Goal: Task Accomplishment & Management: Use online tool/utility

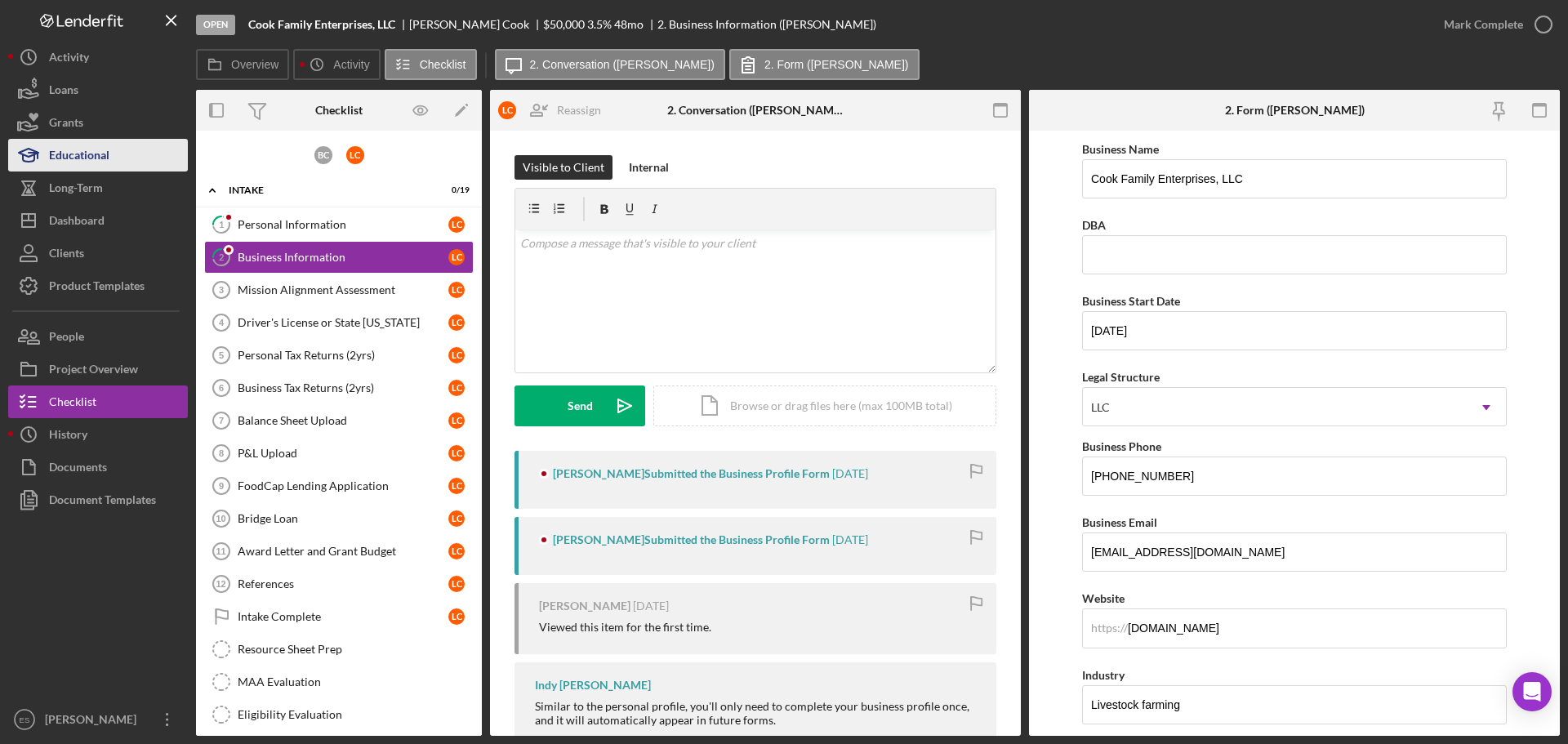
scroll to position [82, 0]
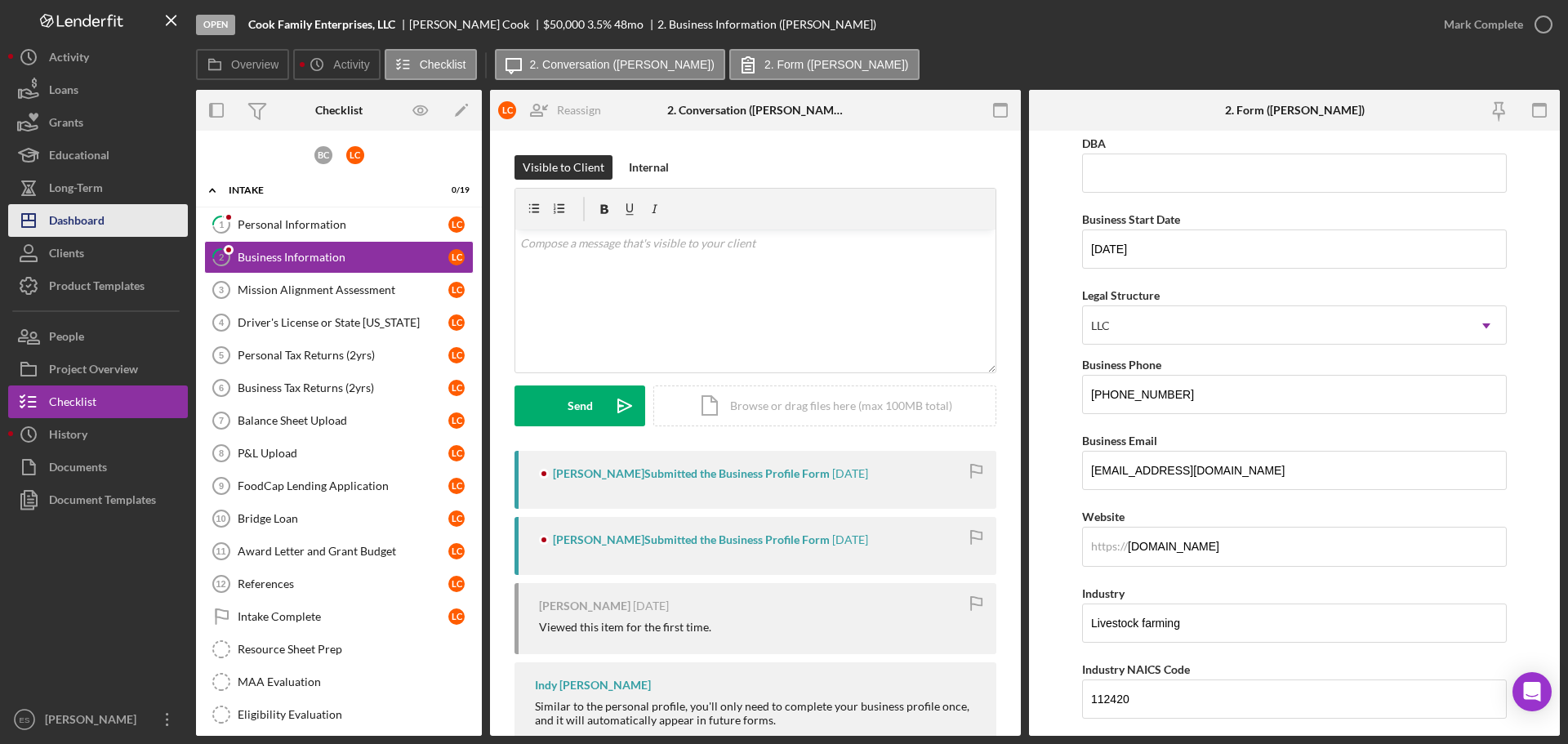
click at [82, 214] on div "Dashboard" at bounding box center [77, 222] width 56 height 37
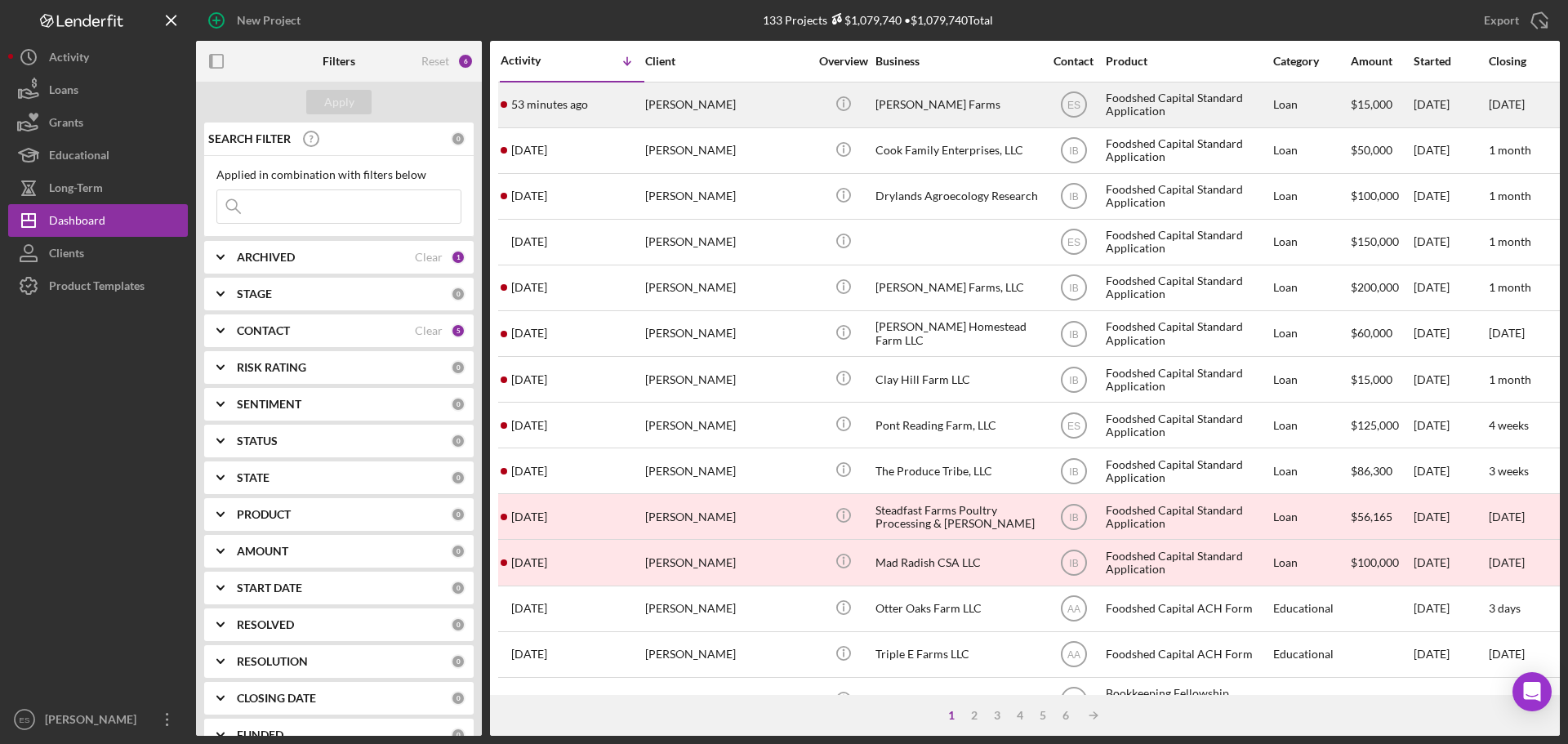
click at [767, 106] on div "[PERSON_NAME]" at bounding box center [726, 104] width 163 height 43
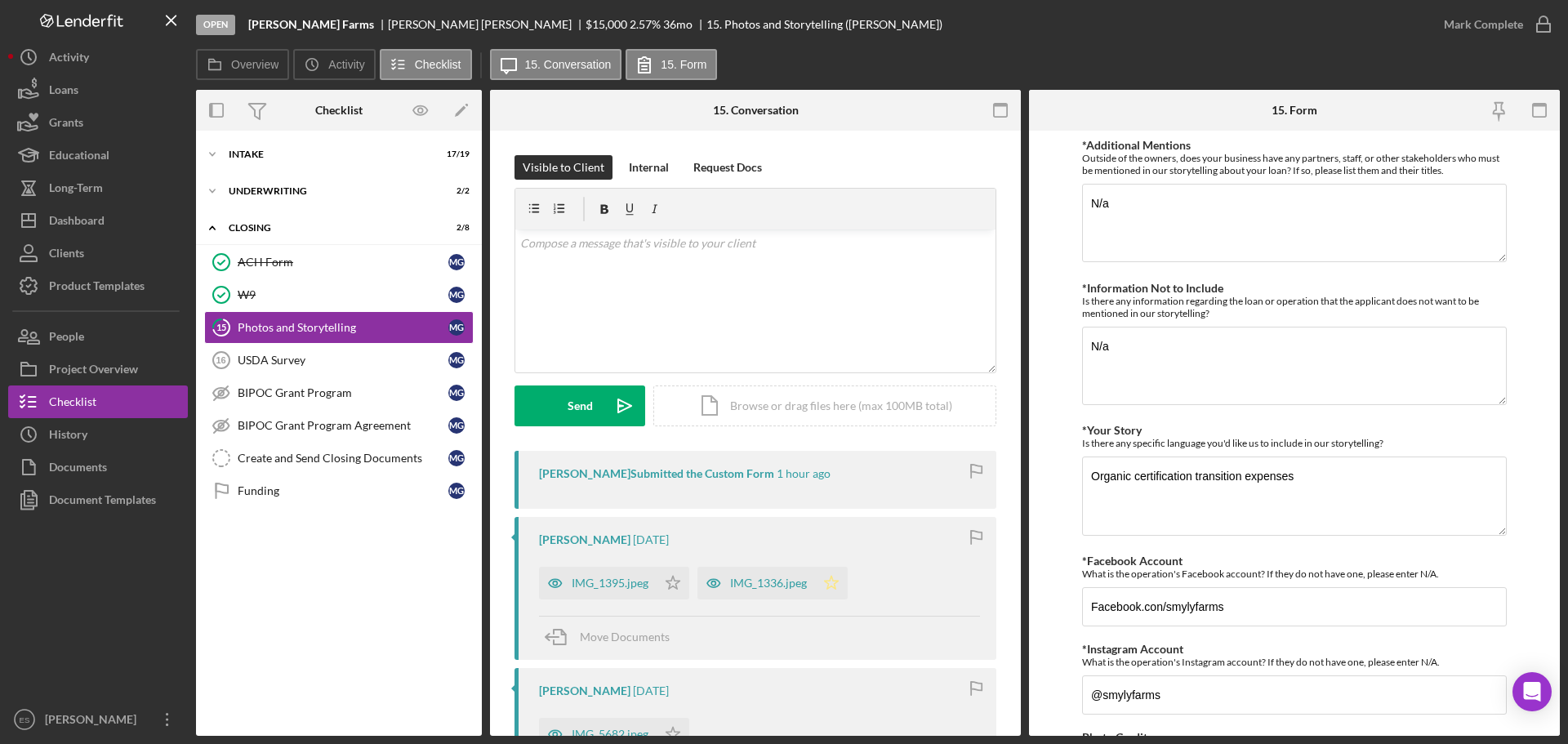
click at [829, 581] on polygon "button" at bounding box center [831, 582] width 14 height 14
click at [676, 582] on polygon "button" at bounding box center [673, 582] width 14 height 14
click at [1475, 29] on div "Mark Complete" at bounding box center [1483, 24] width 79 height 32
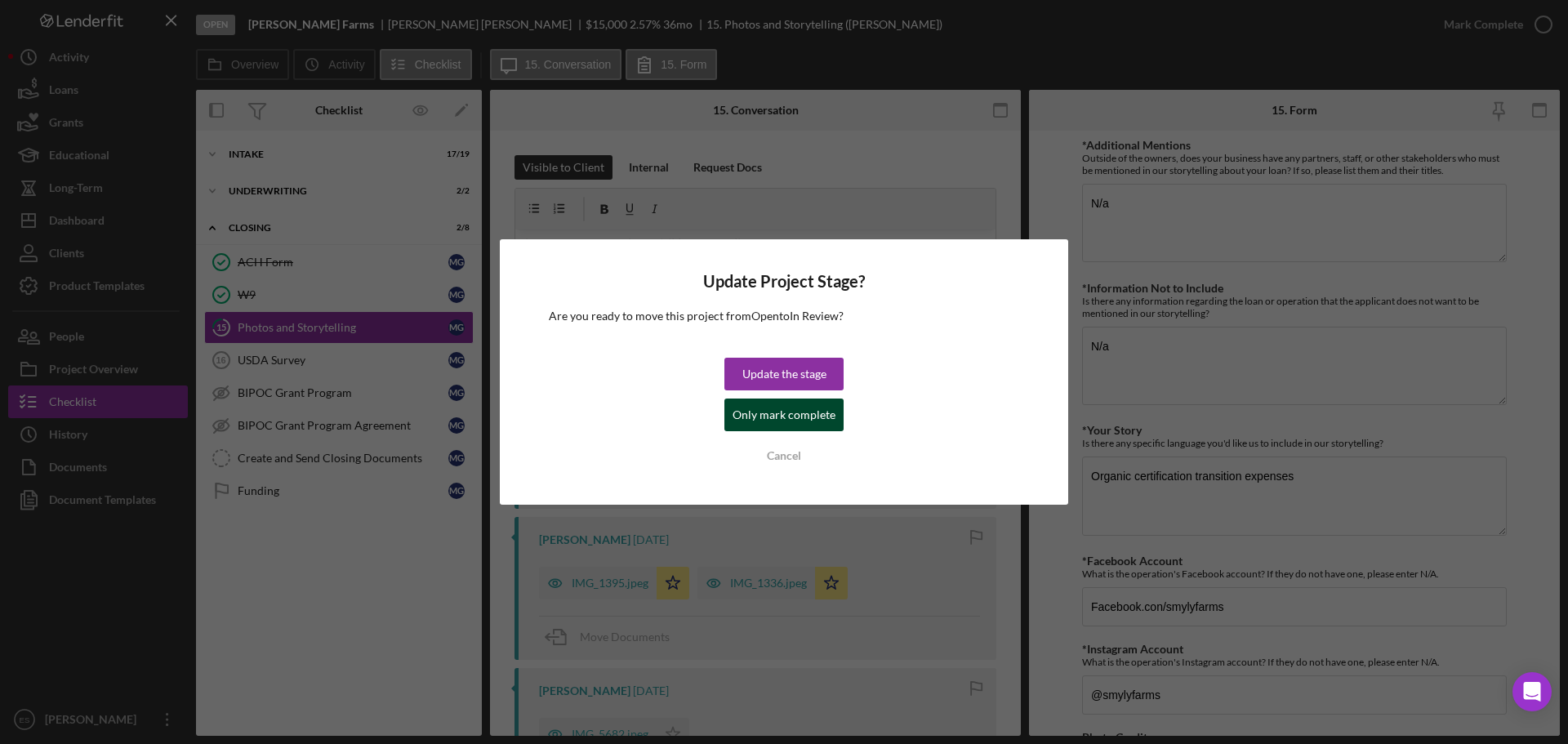
click at [829, 421] on div "Only mark complete" at bounding box center [784, 414] width 103 height 32
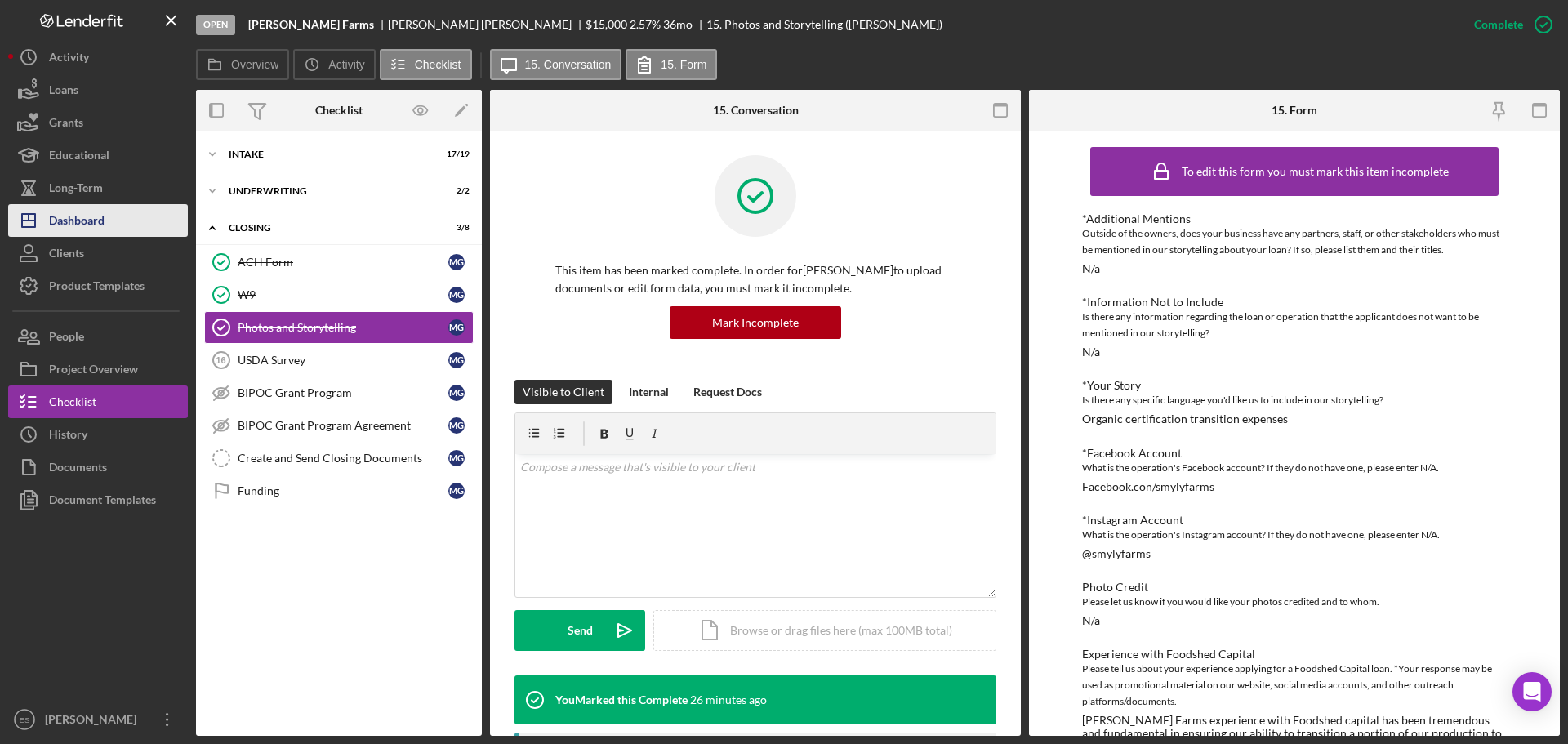
click at [106, 217] on button "Icon/Dashboard Dashboard" at bounding box center [97, 221] width 179 height 32
